Goal: Entertainment & Leisure: Consume media (video, audio)

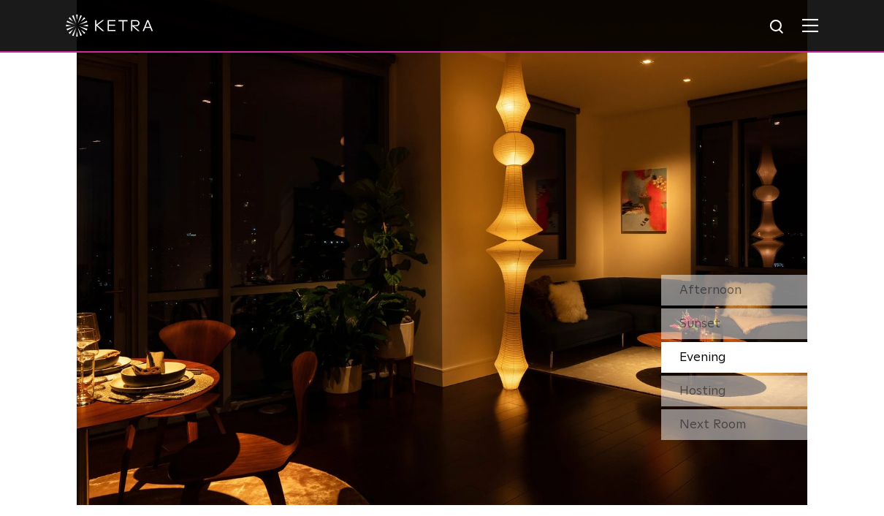
scroll to position [1302, 0]
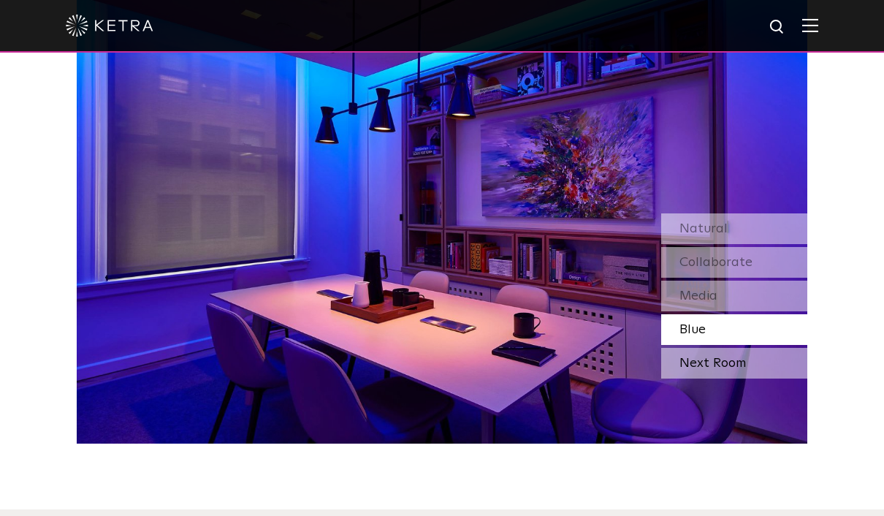
click at [698, 379] on div "Next Room" at bounding box center [734, 363] width 146 height 31
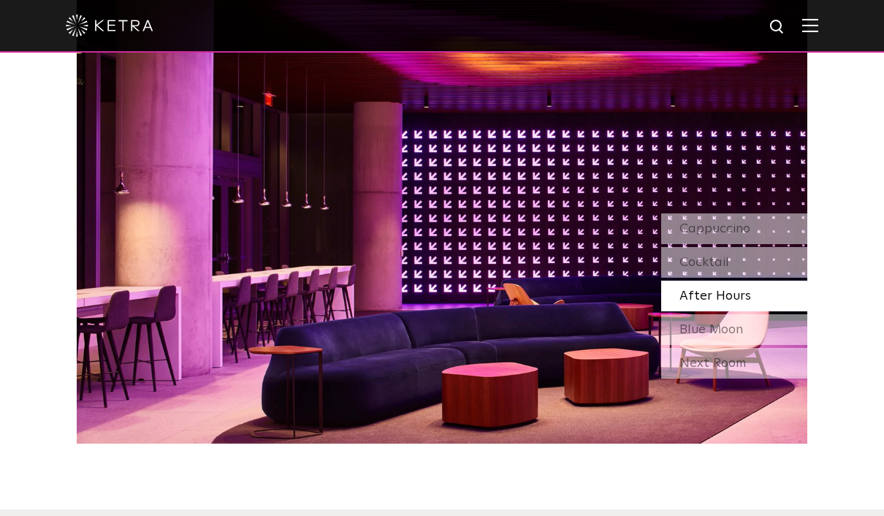
click at [808, 26] on img at bounding box center [810, 25] width 16 height 14
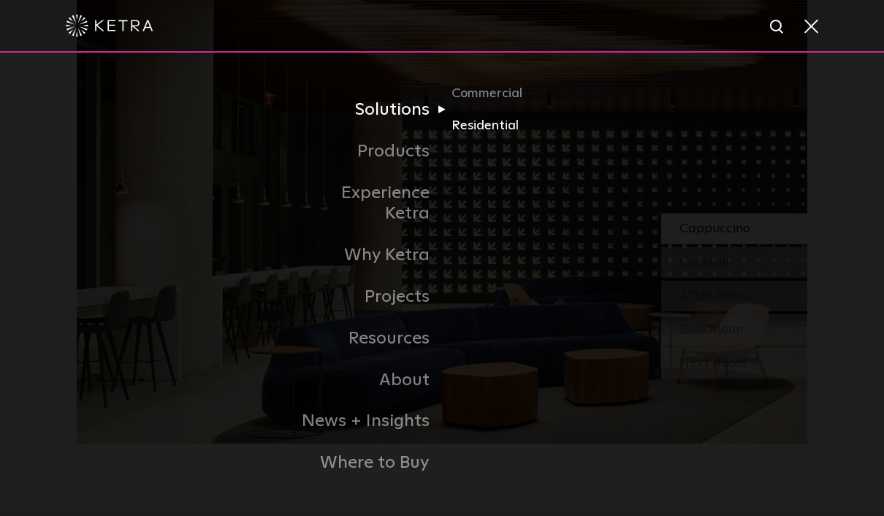
click at [477, 137] on link "Residential" at bounding box center [522, 125] width 140 height 21
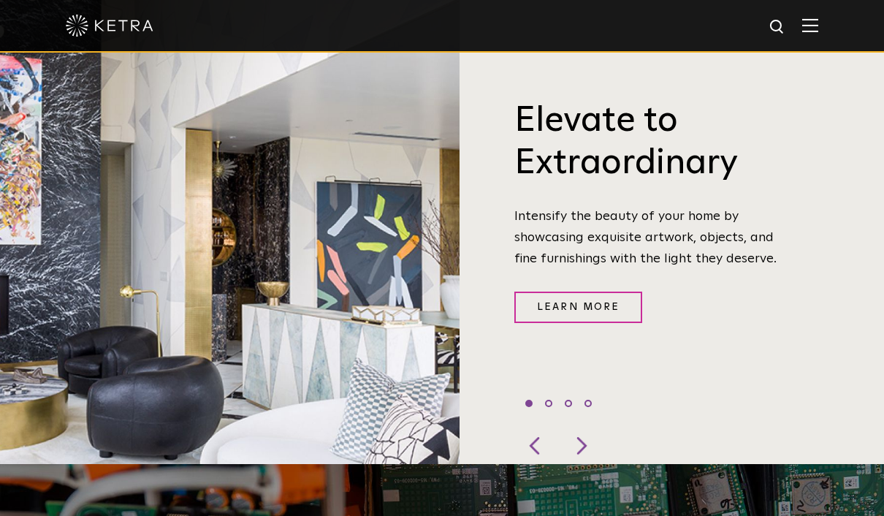
scroll to position [522, 0]
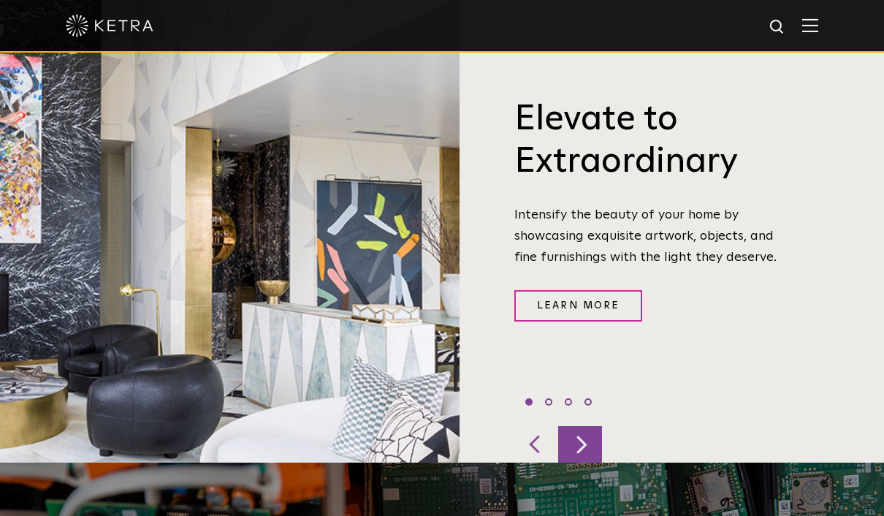
click at [581, 463] on div at bounding box center [580, 444] width 44 height 37
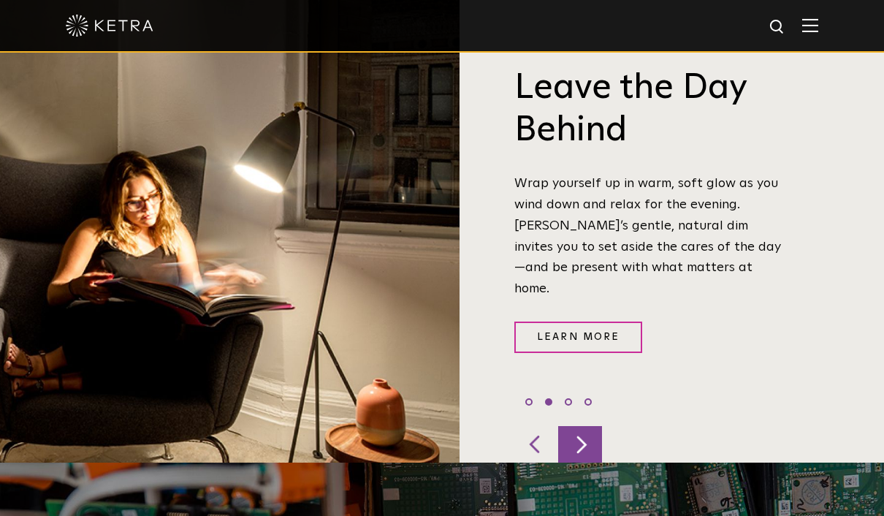
click at [584, 463] on div at bounding box center [580, 444] width 44 height 37
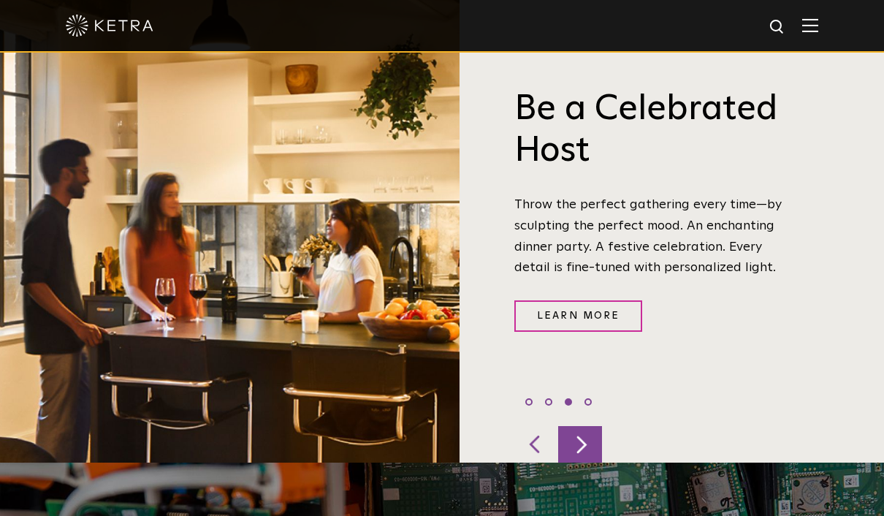
click at [584, 463] on div at bounding box center [580, 444] width 44 height 37
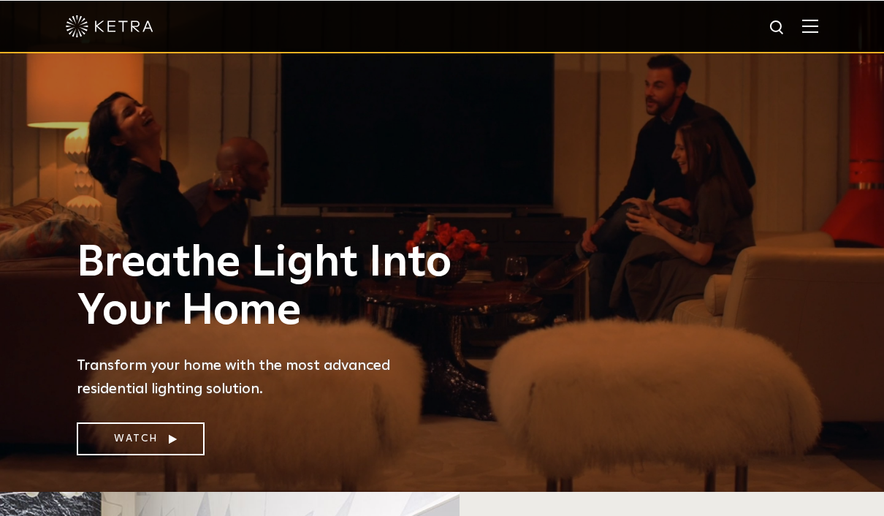
scroll to position [24, 0]
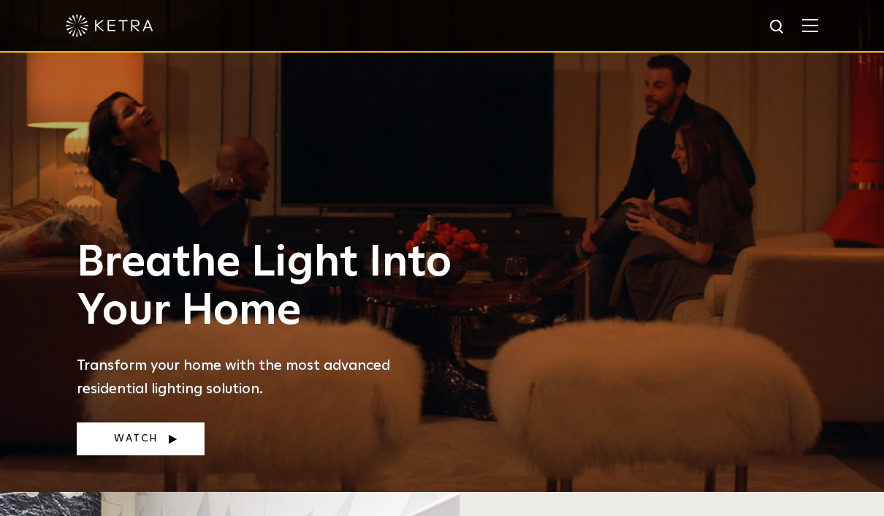
click at [170, 455] on link "Watch" at bounding box center [141, 438] width 128 height 33
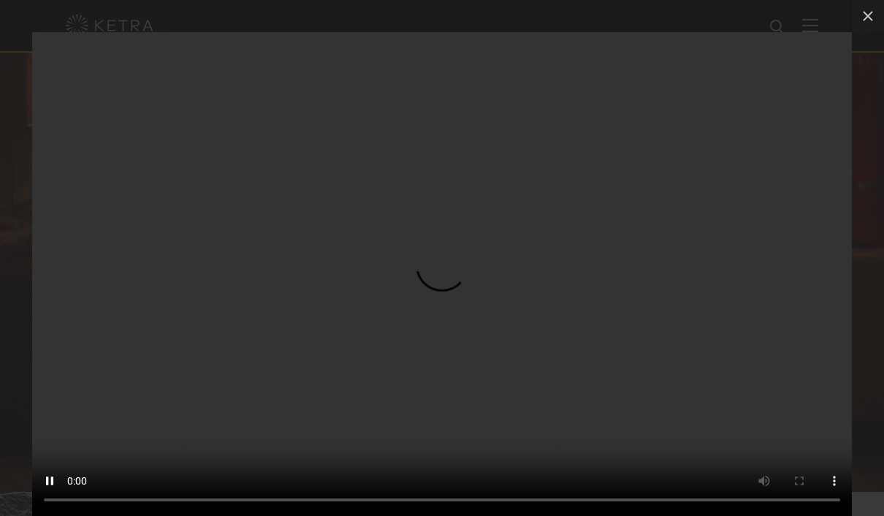
click at [445, 284] on video "Your browser doesn't support HTML5 video" at bounding box center [442, 274] width 820 height 484
click at [440, 283] on video "Your browser doesn't support HTML5 video" at bounding box center [442, 274] width 820 height 484
click at [45, 50] on video "Your browser doesn't support HTML5 video" at bounding box center [442, 274] width 820 height 484
click at [47, 48] on video "Your browser doesn't support HTML5 video" at bounding box center [442, 274] width 820 height 484
click at [870, 19] on icon at bounding box center [868, 16] width 18 height 18
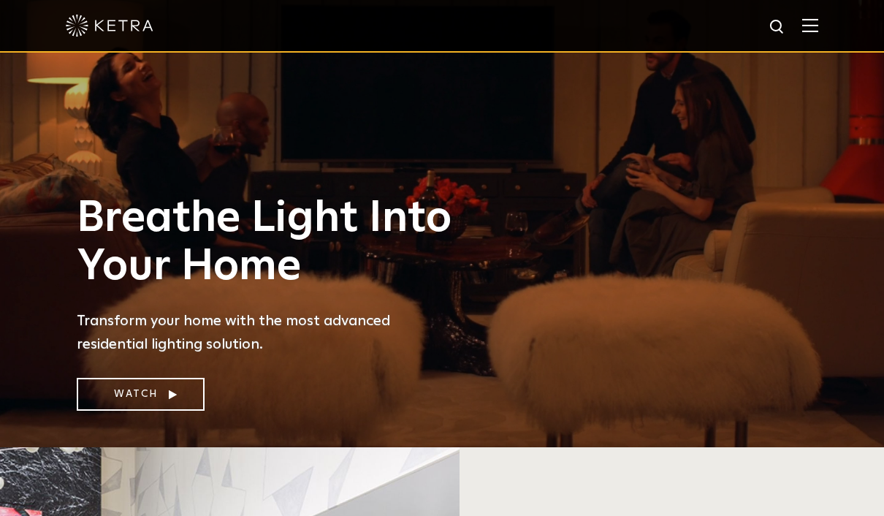
scroll to position [77, 0]
